Goal: Task Accomplishment & Management: Manage account settings

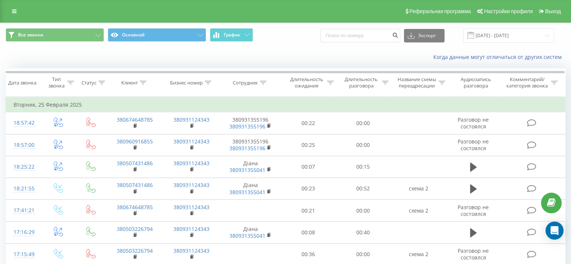
click at [474, 36] on span at bounding box center [470, 35] width 7 height 7
click at [484, 39] on input "25.01.2025 - 25.02.2025" at bounding box center [508, 35] width 91 height 15
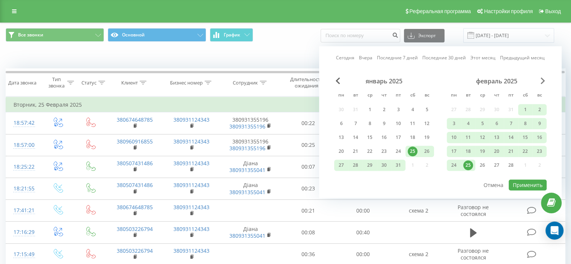
click at [545, 80] on span "Next Month" at bounding box center [542, 80] width 5 height 7
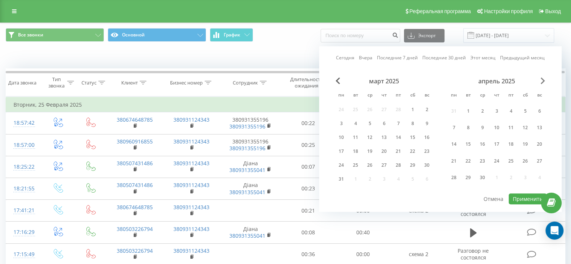
click at [545, 80] on span "Next Month" at bounding box center [542, 80] width 5 height 7
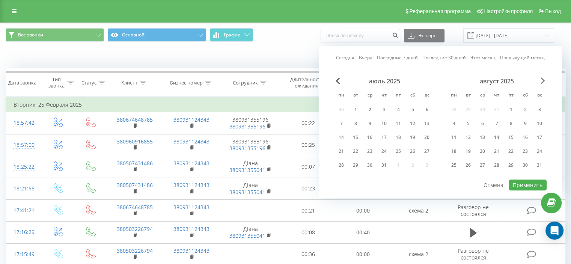
click at [545, 80] on span "Next Month" at bounding box center [542, 80] width 5 height 7
click at [522, 139] on div "20" at bounding box center [525, 137] width 10 height 10
click at [529, 181] on button "Применить" at bounding box center [527, 184] width 38 height 11
type input "20.09.2025 - 20.09.2025"
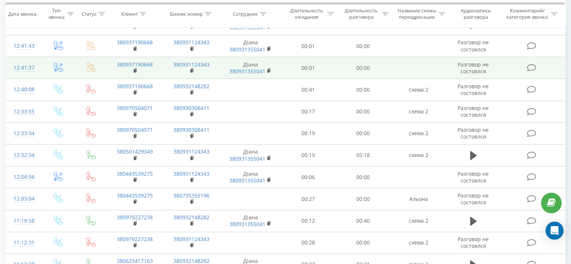
scroll to position [420, 0]
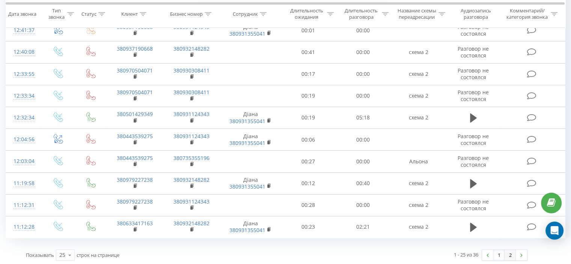
click at [512, 251] on link "2" at bounding box center [509, 255] width 11 height 11
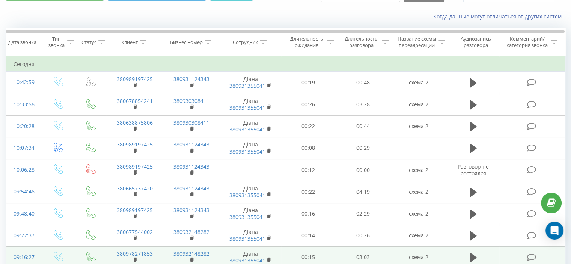
scroll to position [116, 0]
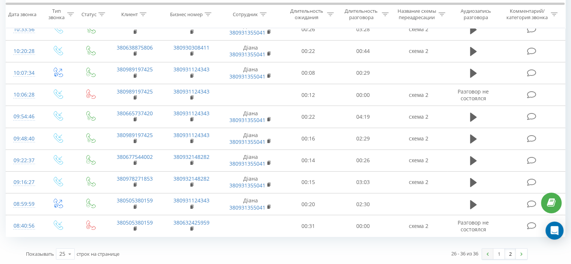
click at [489, 253] on link at bounding box center [487, 253] width 11 height 11
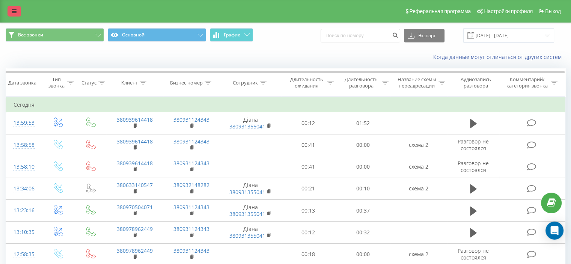
click at [16, 9] on icon at bounding box center [14, 11] width 5 height 5
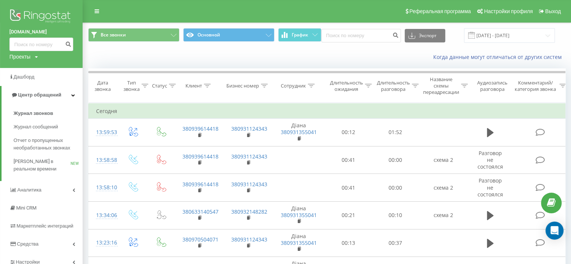
click at [268, 64] on div "Когда данные могут отличаться от других систем" at bounding box center [326, 57] width 487 height 18
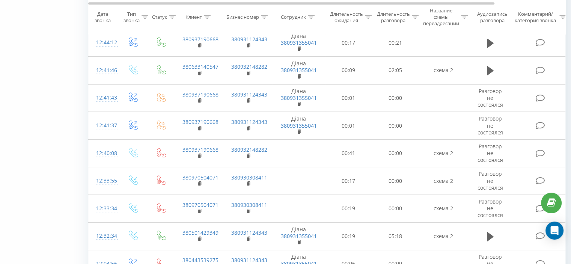
scroll to position [565, 0]
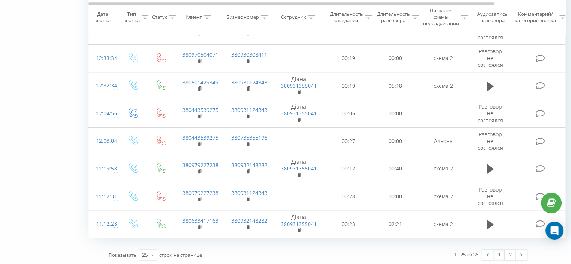
click at [512, 259] on div "1 - 25 из 36 1 2" at bounding box center [425, 255] width 215 height 22
click at [512, 256] on link "2" at bounding box center [509, 255] width 11 height 11
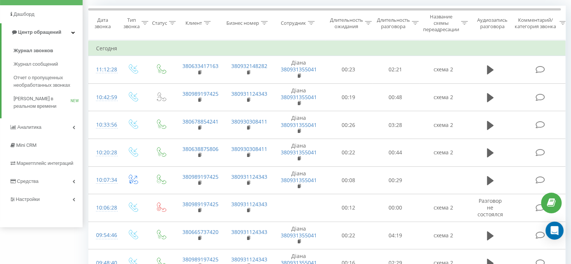
scroll to position [213, 0]
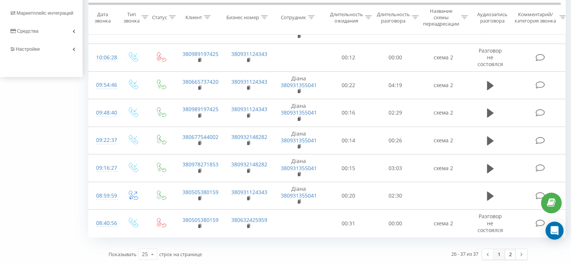
click at [501, 256] on link "1" at bounding box center [498, 254] width 11 height 11
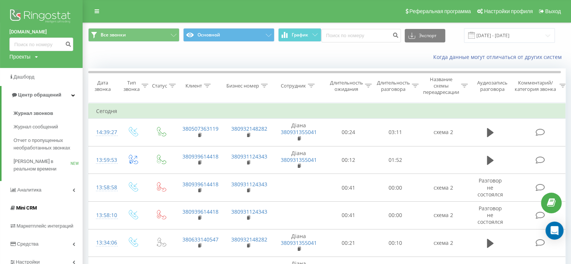
scroll to position [75, 0]
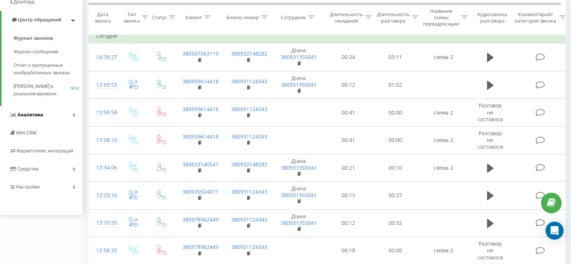
click at [71, 111] on link "Аналитика" at bounding box center [41, 115] width 83 height 18
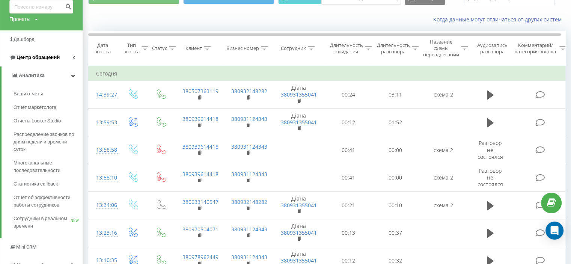
scroll to position [0, 0]
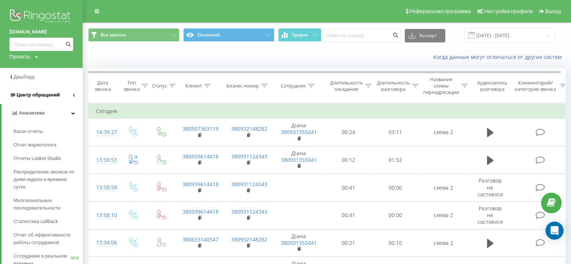
click at [65, 98] on link "Центр обращений" at bounding box center [41, 95] width 83 height 18
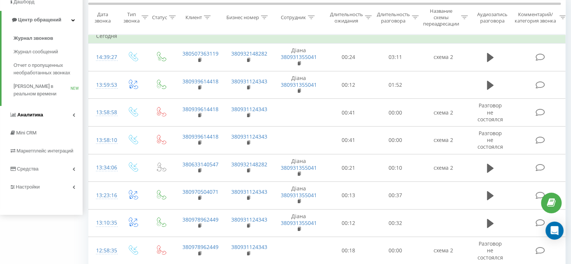
scroll to position [38, 0]
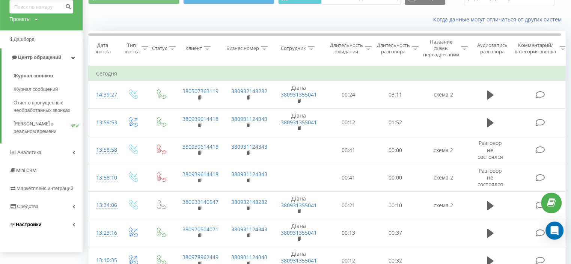
click at [62, 219] on link "Настройки" at bounding box center [41, 224] width 83 height 18
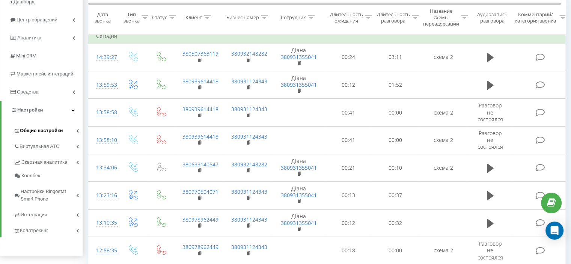
scroll to position [150, 0]
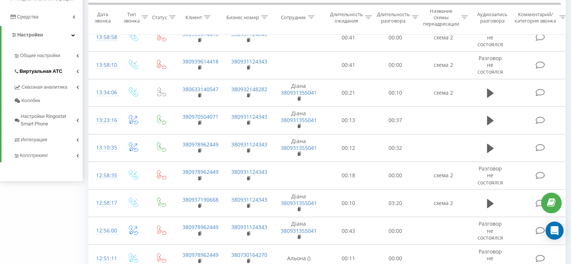
click at [62, 71] on link "Виртуальная АТС" at bounding box center [48, 70] width 69 height 16
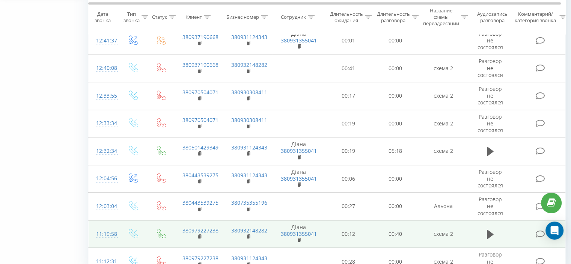
scroll to position [565, 0]
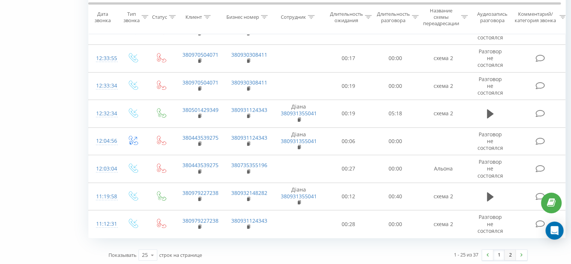
click at [508, 254] on link "2" at bounding box center [509, 255] width 11 height 11
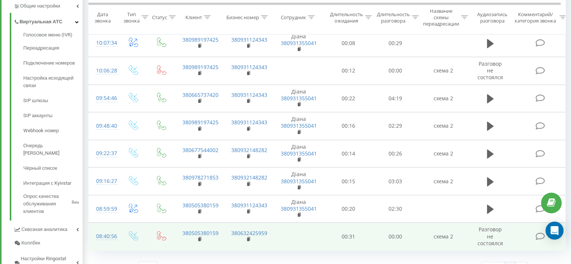
scroll to position [251, 0]
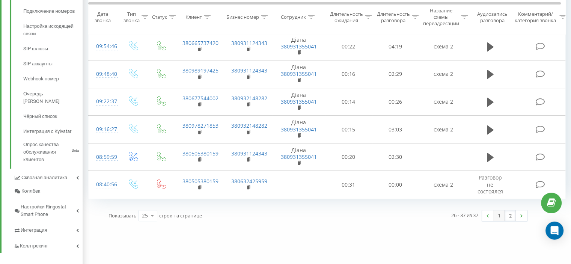
click at [494, 216] on link "1" at bounding box center [498, 215] width 11 height 11
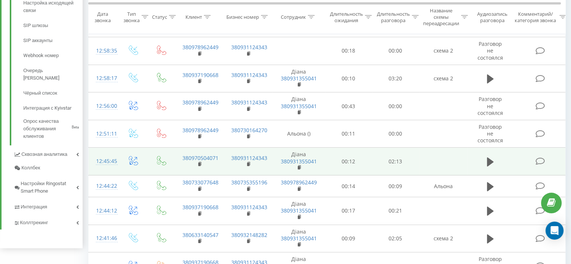
scroll to position [387, 0]
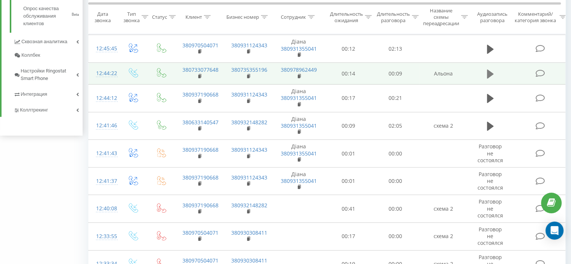
click at [492, 70] on icon at bounding box center [490, 74] width 7 height 11
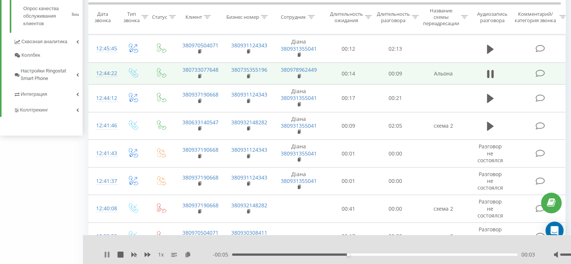
click at [105, 253] on icon at bounding box center [106, 254] width 2 height 6
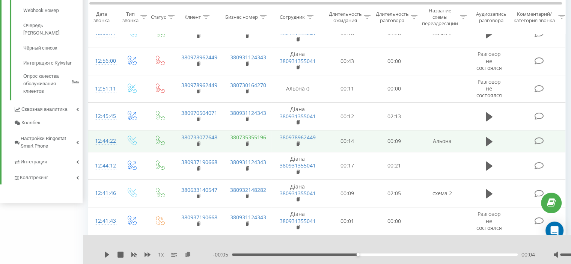
scroll to position [320, 0]
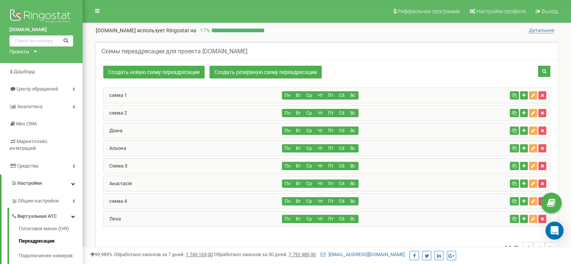
click at [162, 150] on div "Альона" at bounding box center [193, 148] width 179 height 15
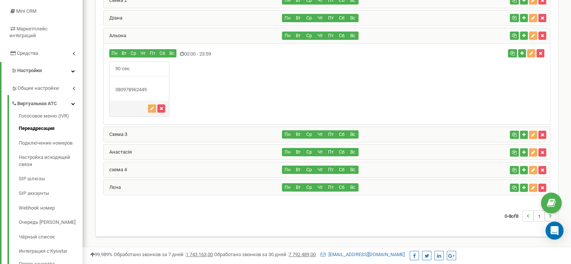
scroll to position [38, 0]
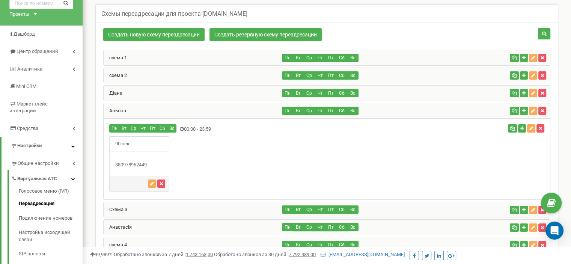
click at [247, 58] on div "схема 1" at bounding box center [193, 57] width 179 height 15
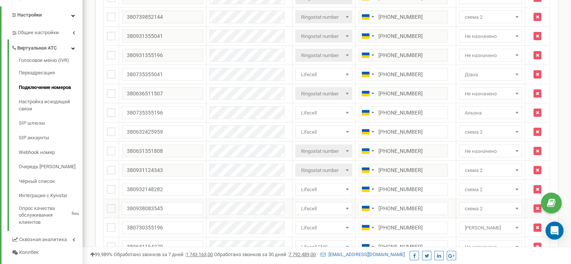
scroll to position [239, 0]
